Goal: Task Accomplishment & Management: Manage account settings

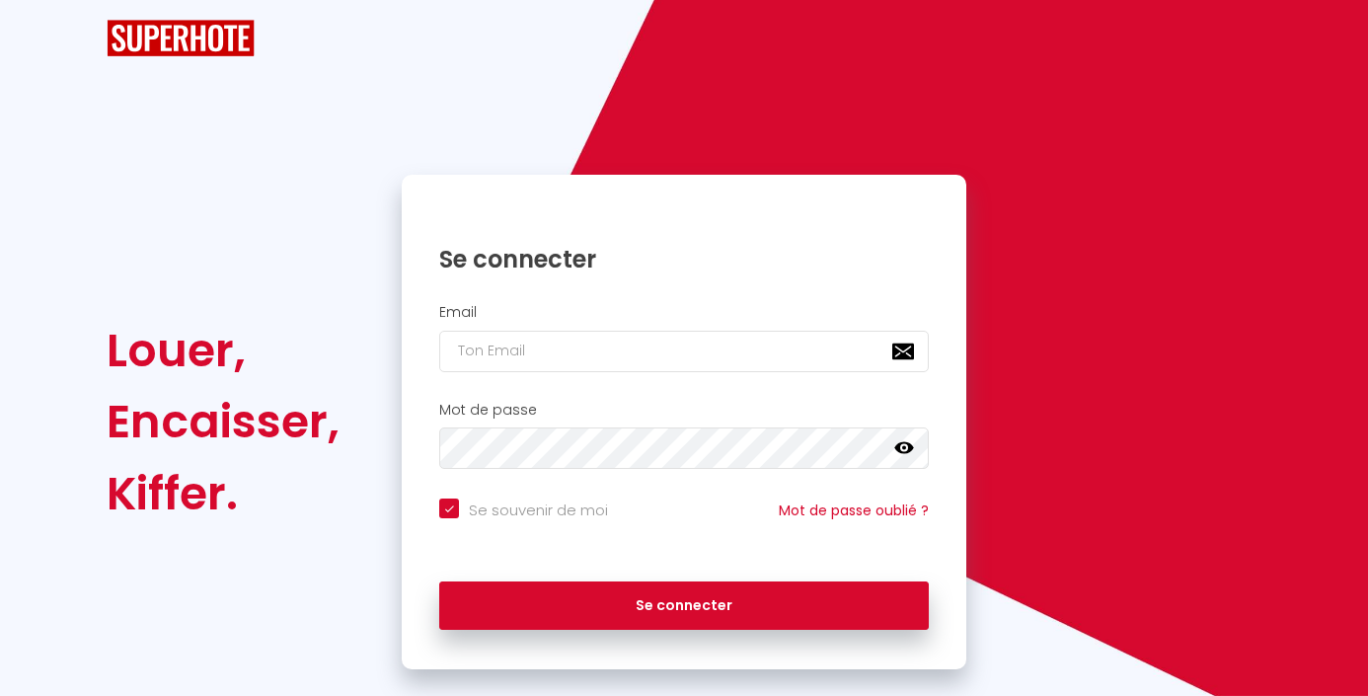
checkbox input "true"
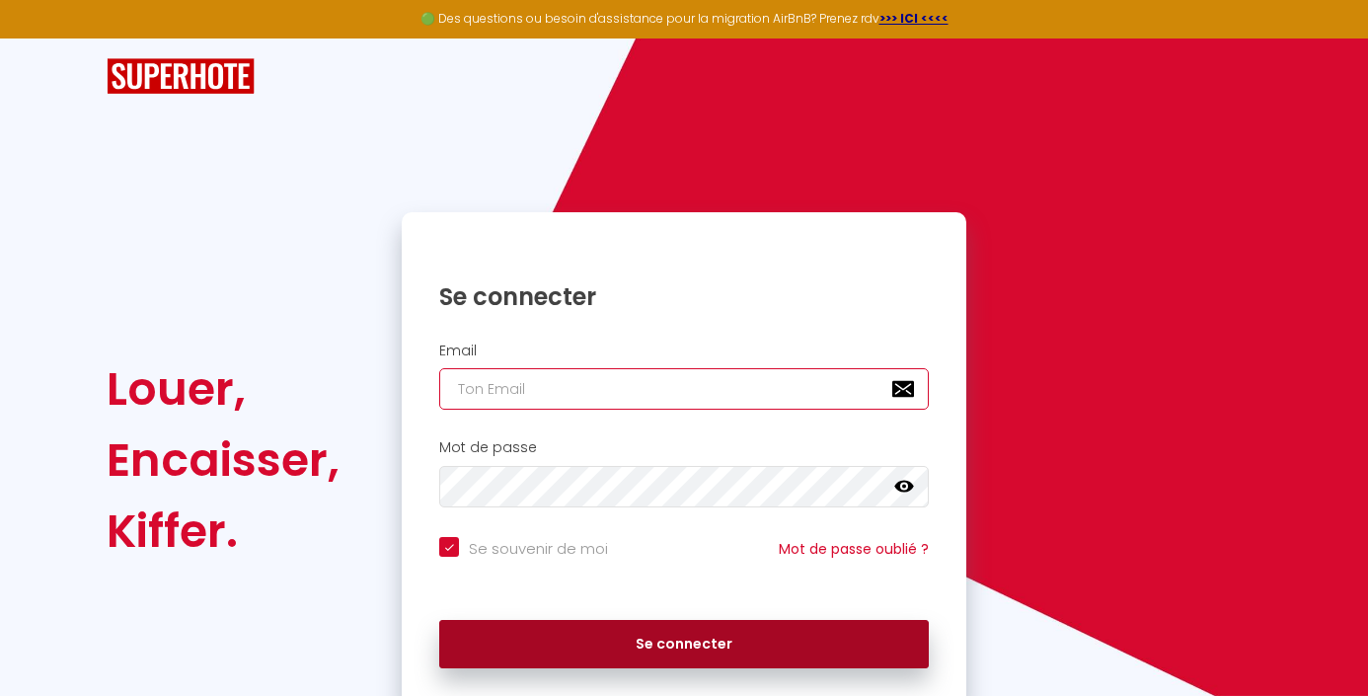
type input "[EMAIL_ADDRESS][DOMAIN_NAME]"
click at [707, 647] on button "Se connecter" at bounding box center [684, 644] width 490 height 49
checkbox input "true"
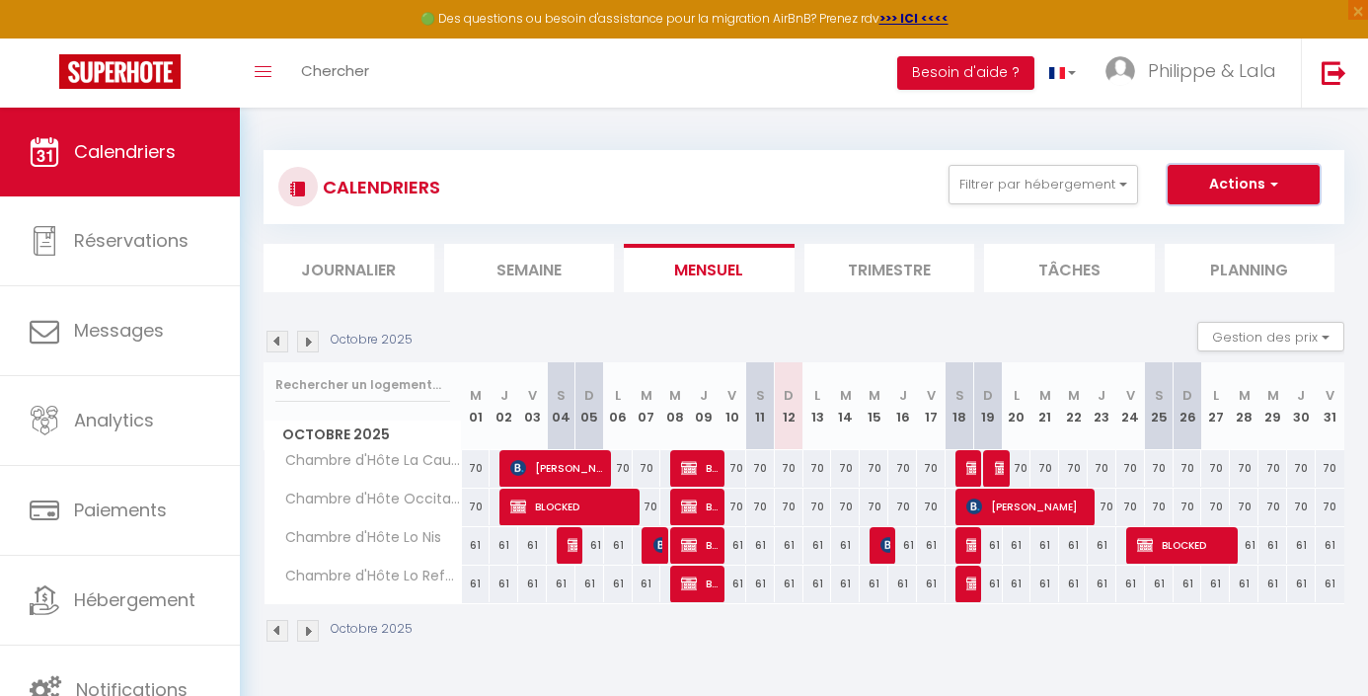
click at [1273, 183] on span "button" at bounding box center [1272, 184] width 12 height 20
click at [1365, 204] on div "CALENDRIERS Filtrer par hébergement Tous Chambre d'Hôte La Cauna Chambre d'Hôte…" at bounding box center [804, 397] width 1128 height 579
